Goal: Information Seeking & Learning: Find contact information

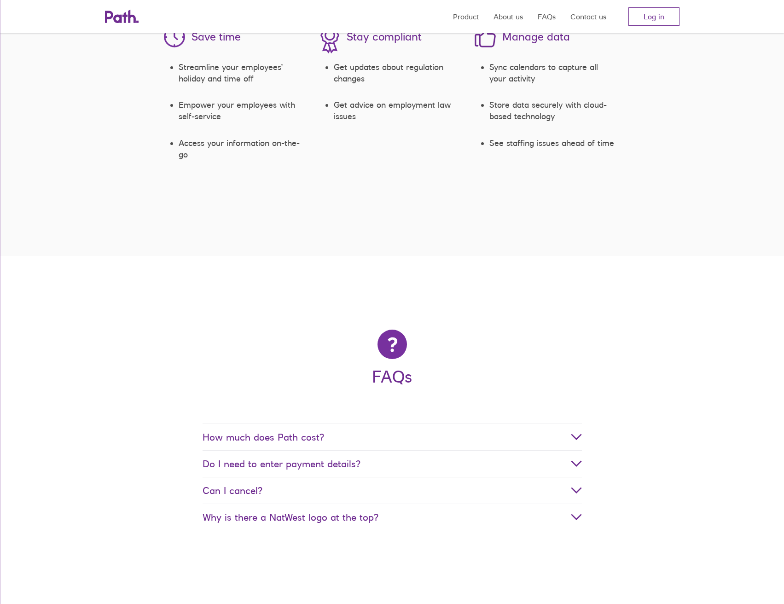
scroll to position [1749, 0]
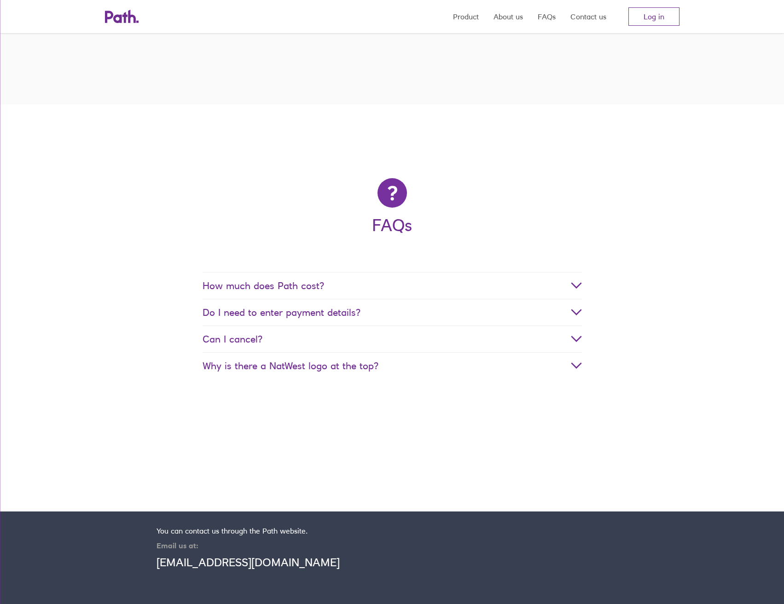
click at [307, 361] on span "Why is there a NatWest logo at the top?" at bounding box center [392, 366] width 379 height 12
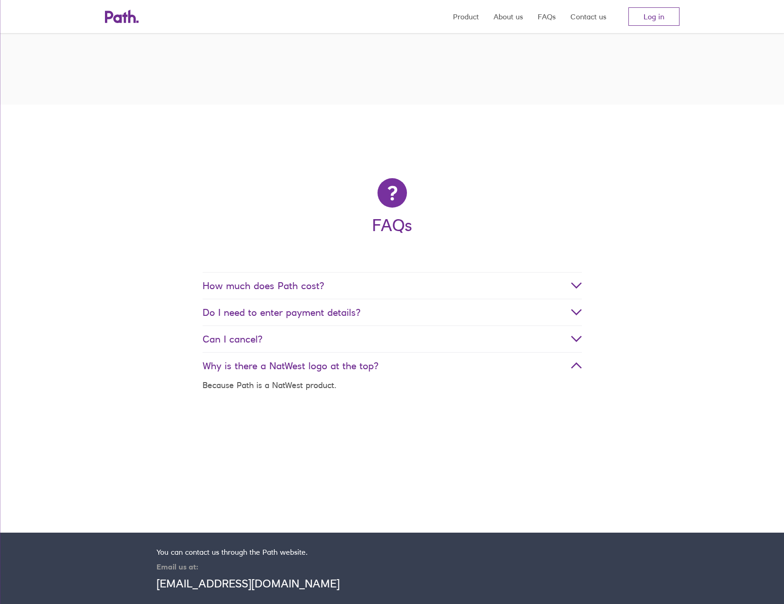
click at [308, 342] on span "Can I cancel?" at bounding box center [392, 339] width 379 height 12
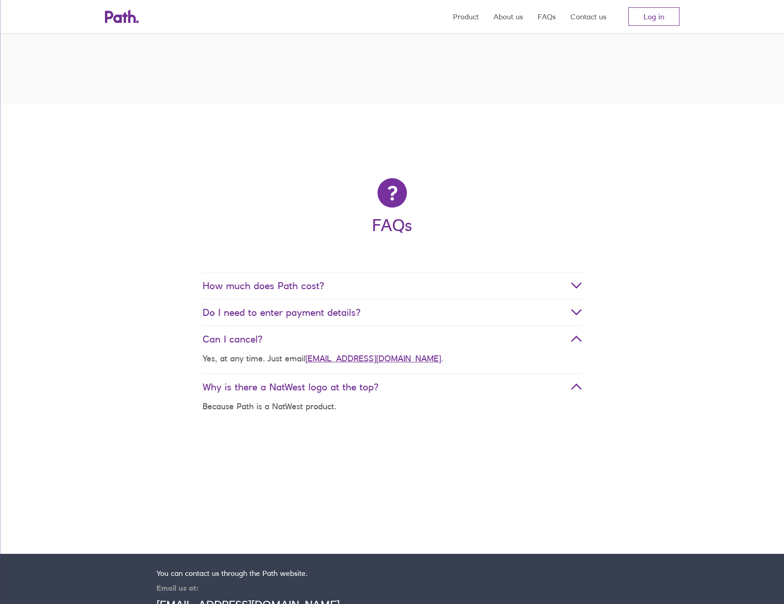
click at [323, 315] on span "Do I need to enter payment details?" at bounding box center [392, 313] width 379 height 12
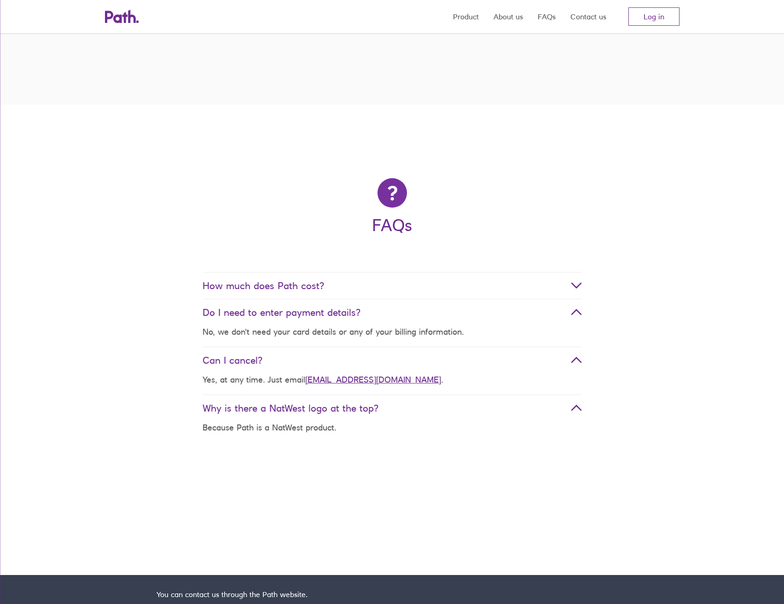
click at [325, 295] on dt "How much does Path cost?" at bounding box center [392, 285] width 379 height 27
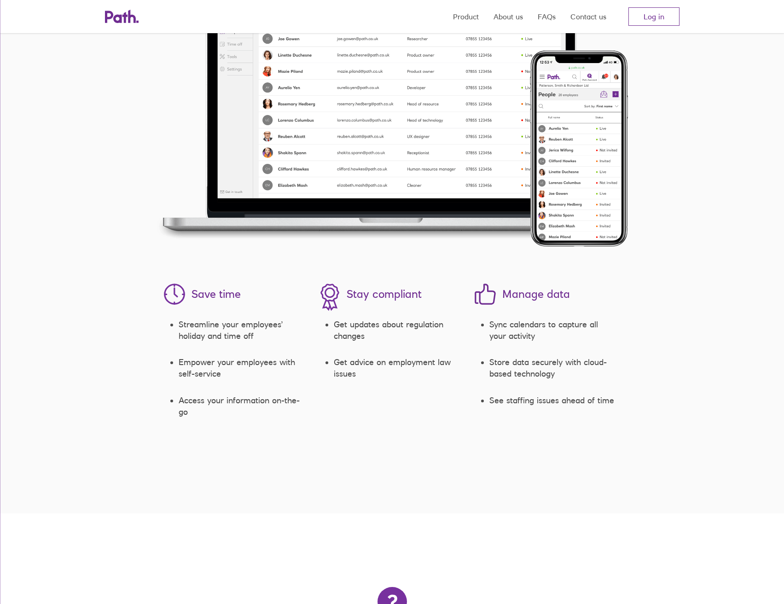
scroll to position [1335, 0]
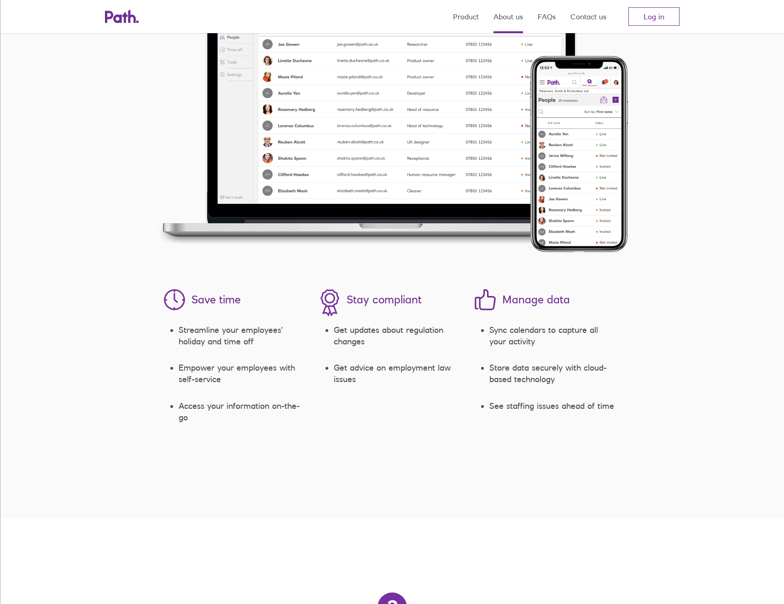
click at [501, 16] on link "About us" at bounding box center [507, 16] width 29 height 33
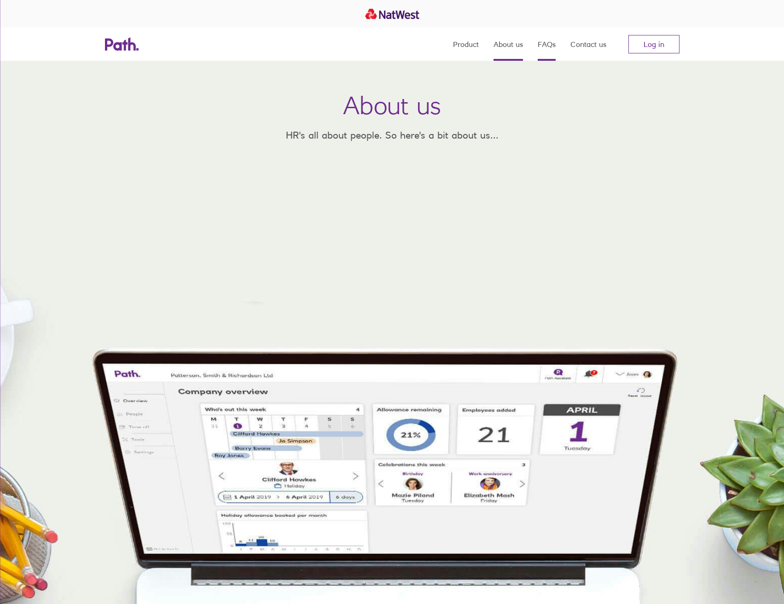
click at [544, 46] on link "FAQs" at bounding box center [547, 44] width 18 height 33
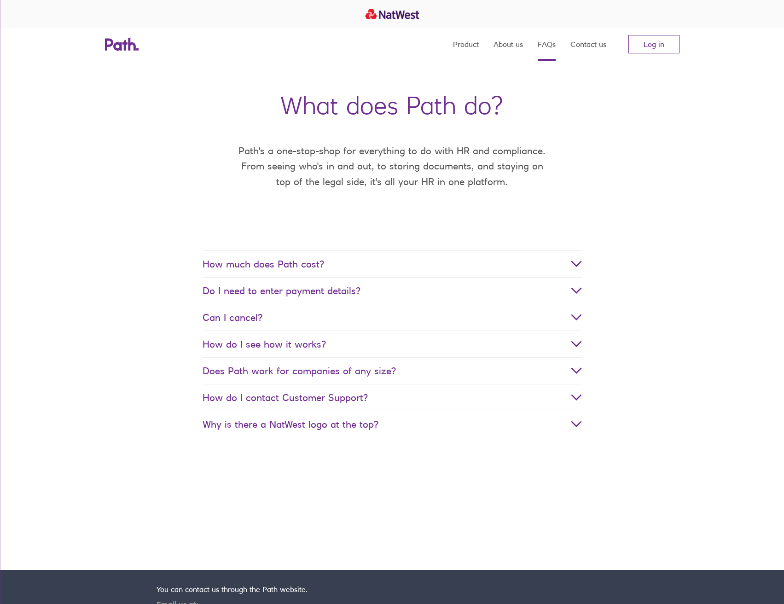
click at [346, 402] on span "How do I contact Customer Support?" at bounding box center [392, 398] width 379 height 12
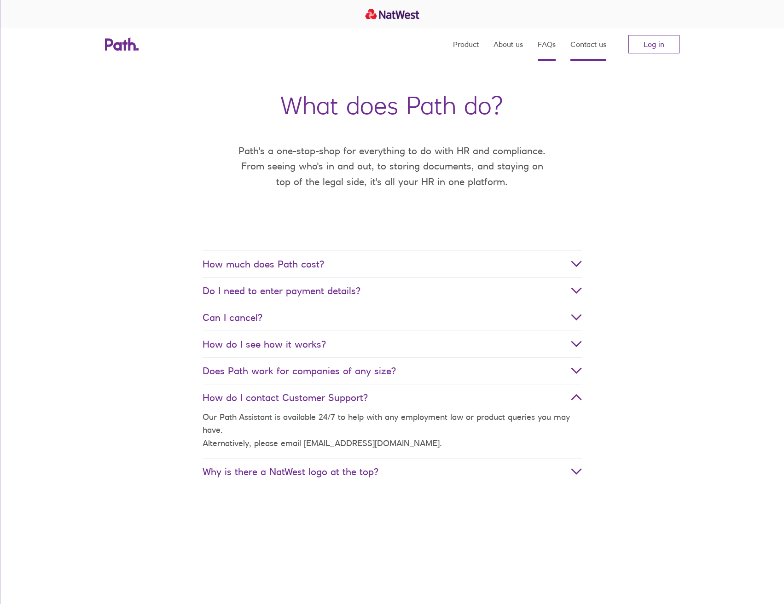
click at [578, 47] on link "Contact us" at bounding box center [588, 44] width 36 height 33
